Goal: Navigation & Orientation: Find specific page/section

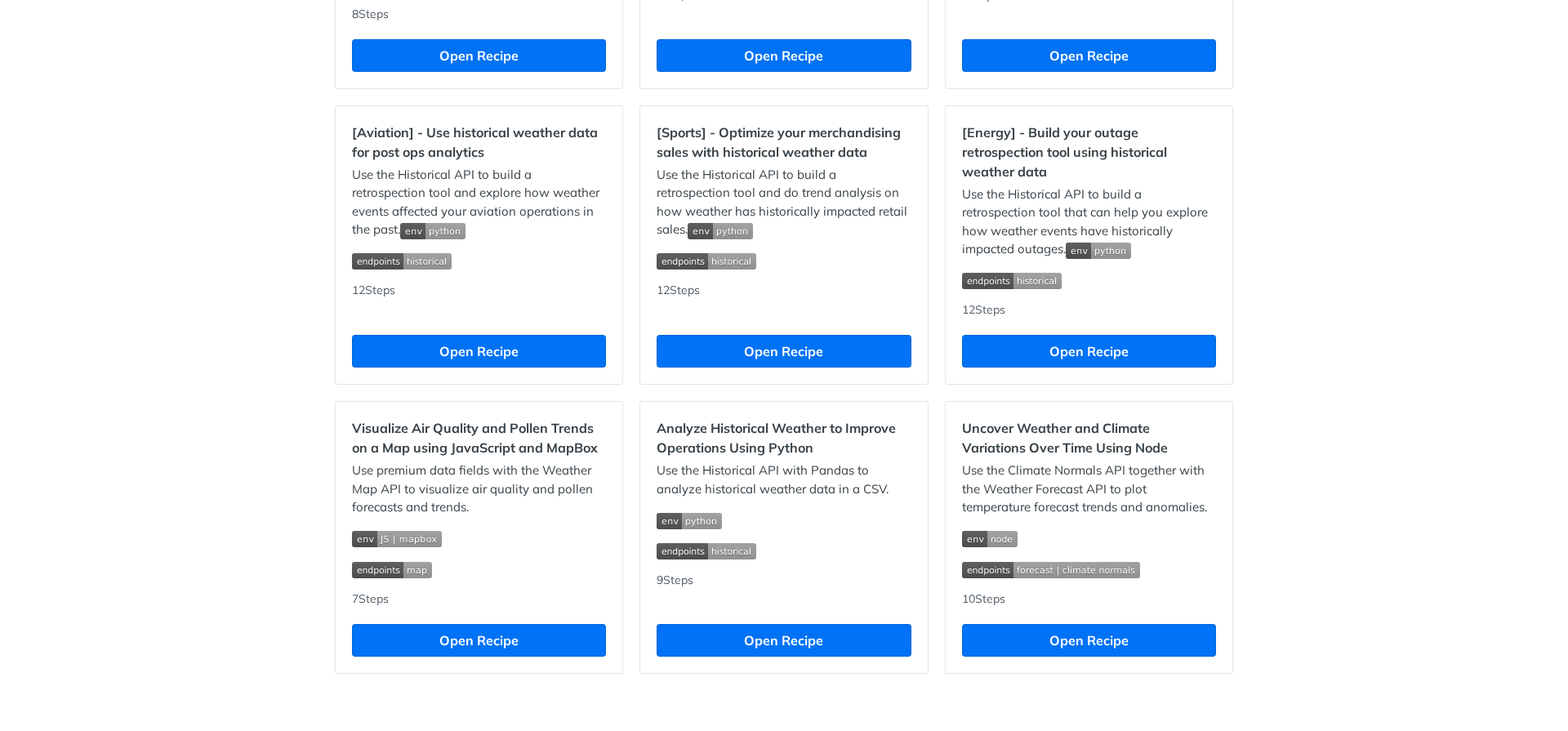
scroll to position [1423, 0]
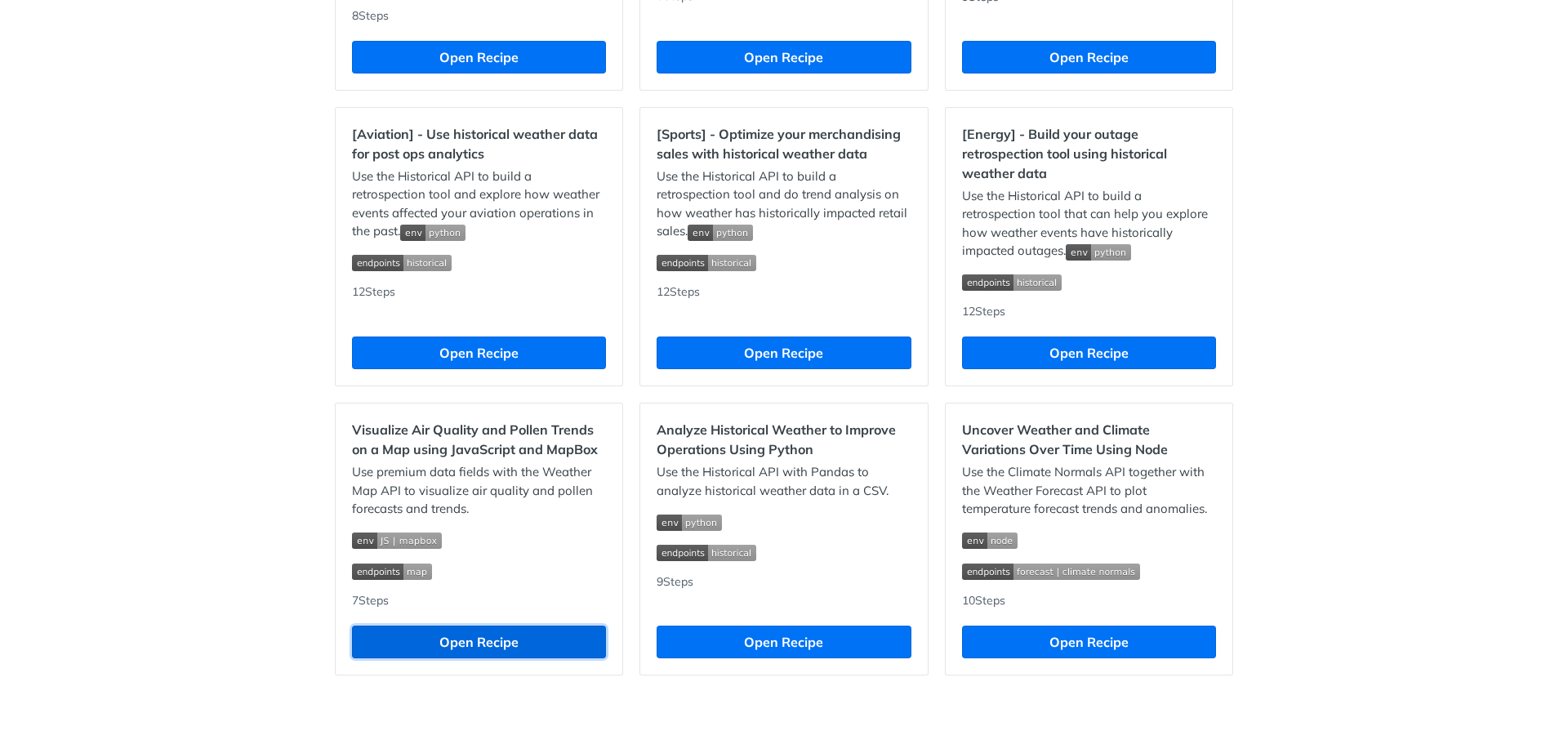
click at [510, 644] on button "Open Recipe" at bounding box center [479, 642] width 254 height 33
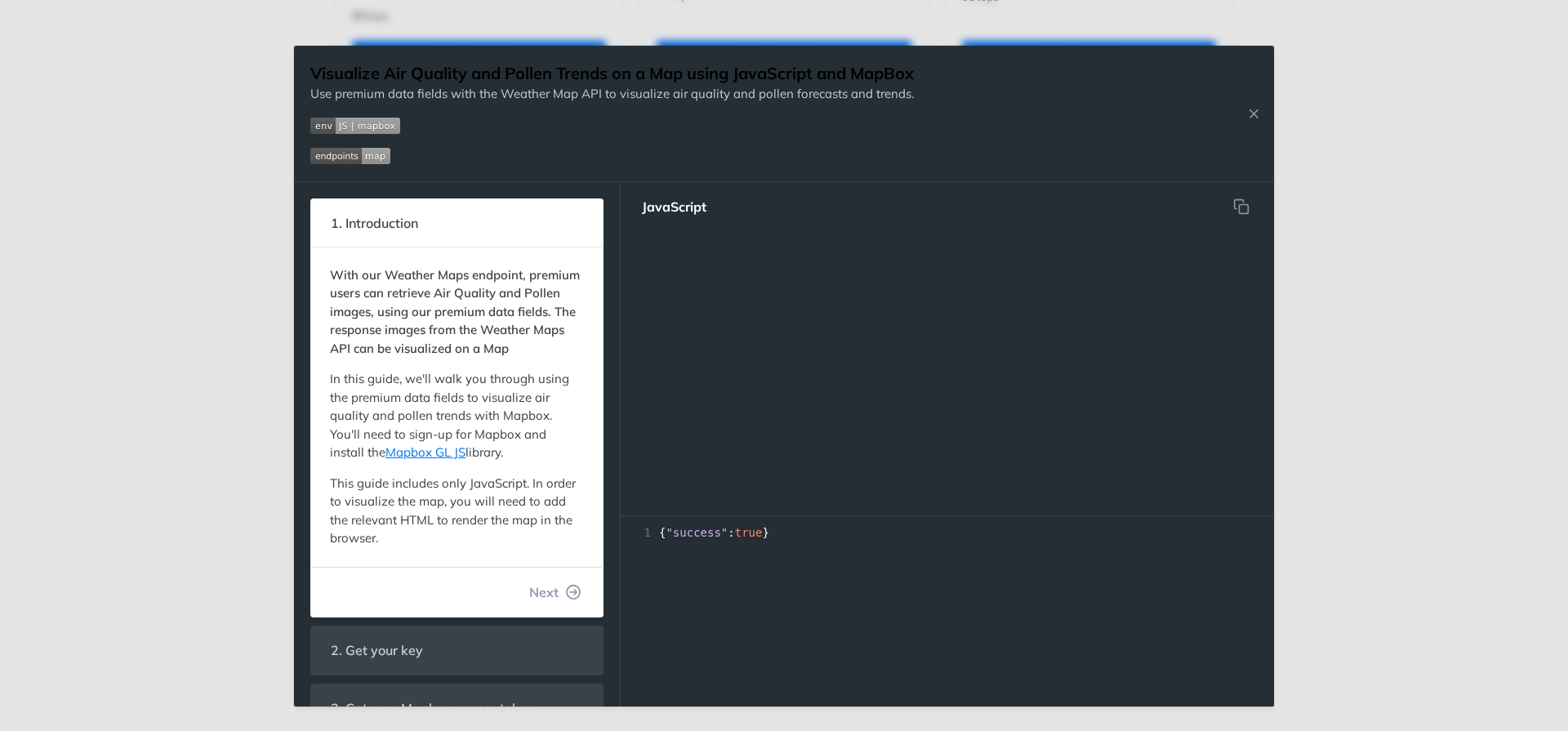
scroll to position [718, 0]
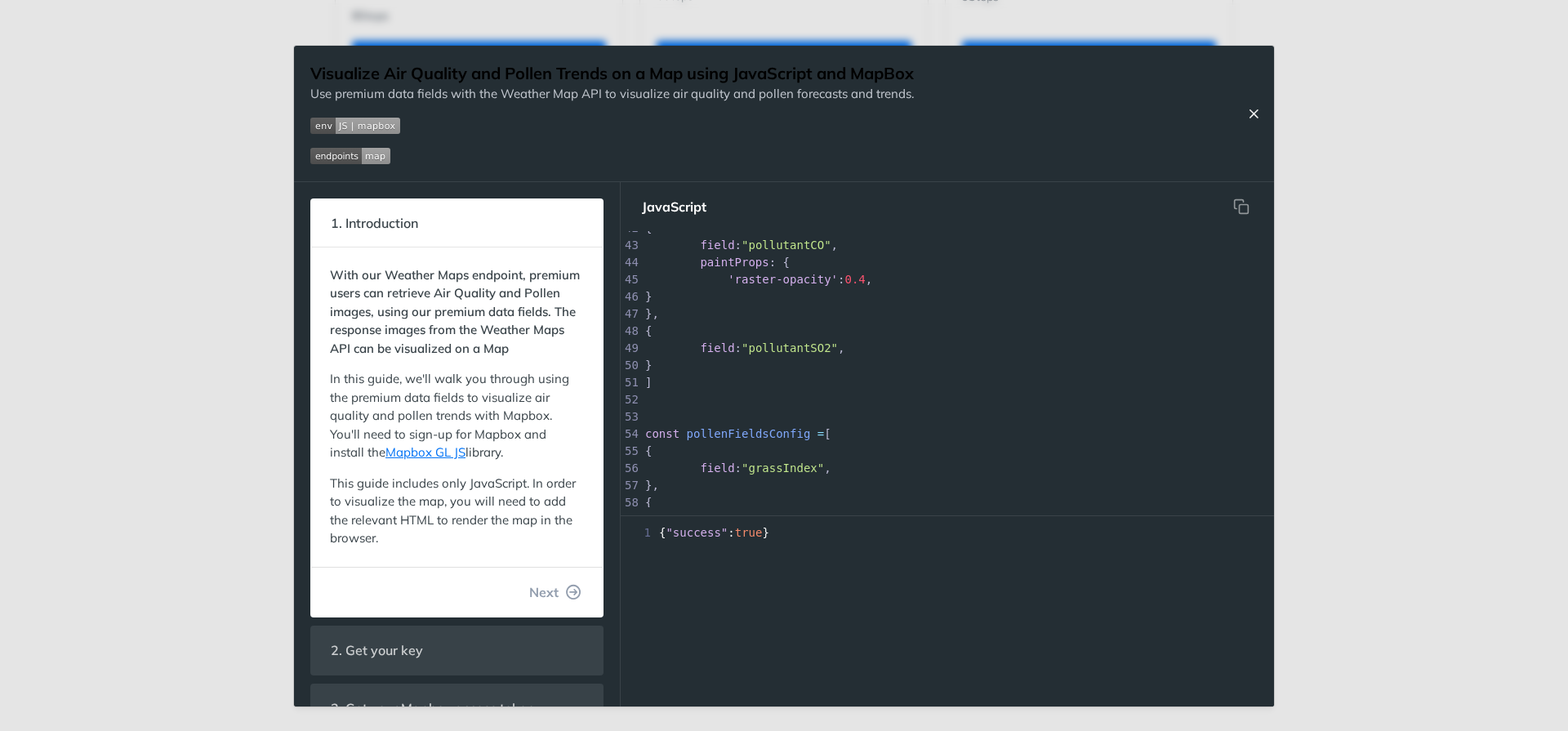
click at [1251, 111] on icon "Close Recipe" at bounding box center [1253, 113] width 15 height 15
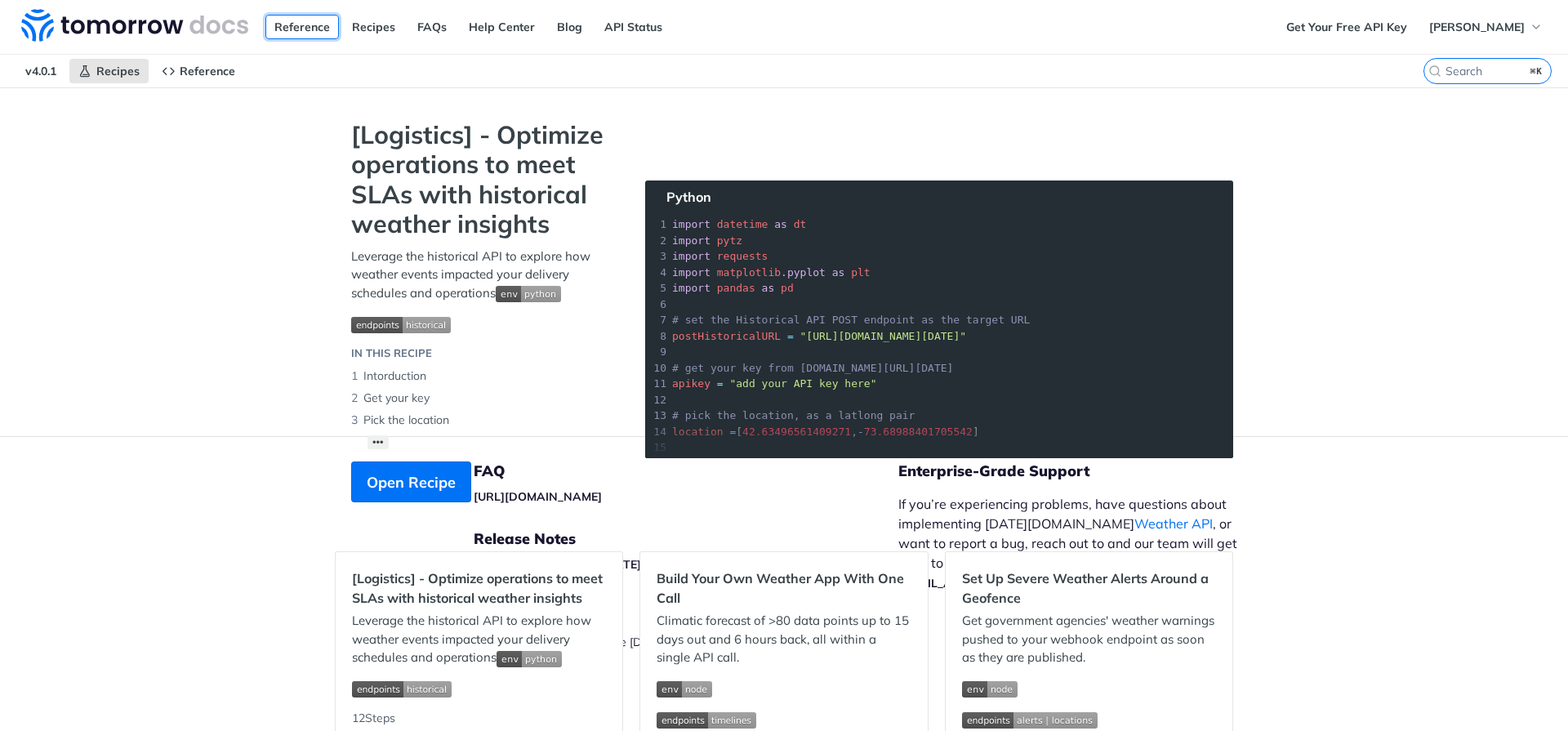
click at [274, 29] on link "Reference" at bounding box center [302, 26] width 74 height 24
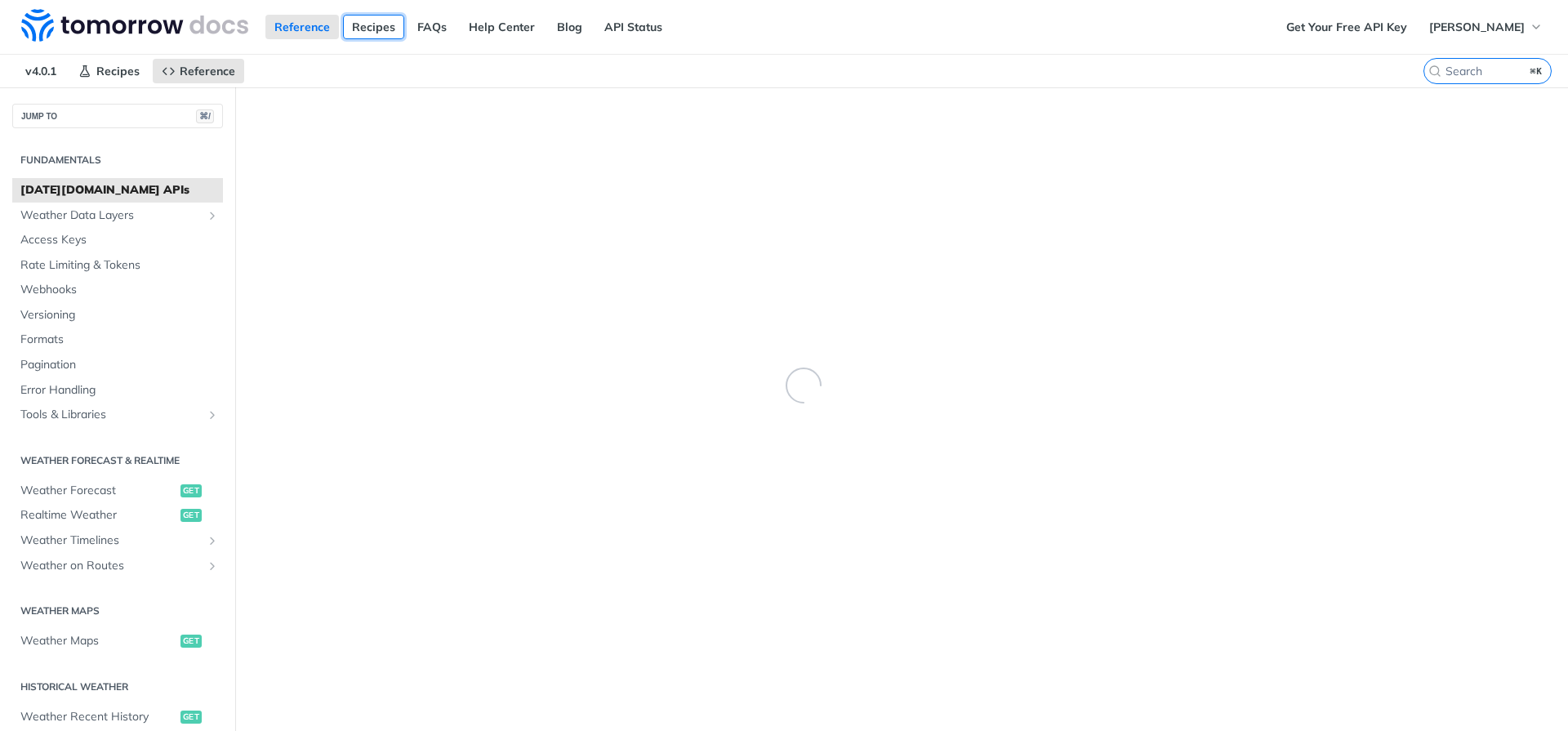
click at [351, 29] on link "Recipes" at bounding box center [373, 26] width 61 height 24
